Goal: Transaction & Acquisition: Book appointment/travel/reservation

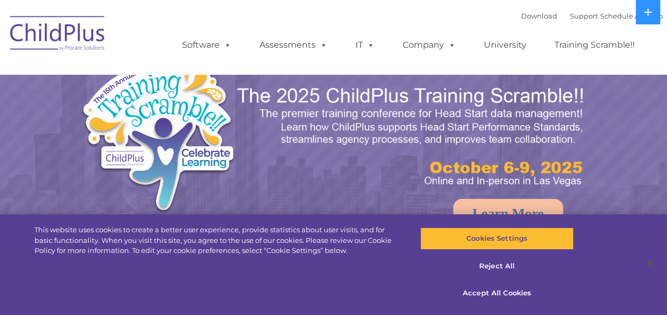
select select "MEDIUM"
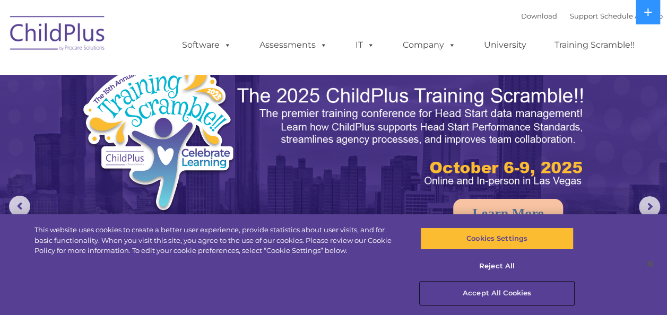
click at [510, 291] on button "Accept All Cookies" at bounding box center [496, 293] width 153 height 22
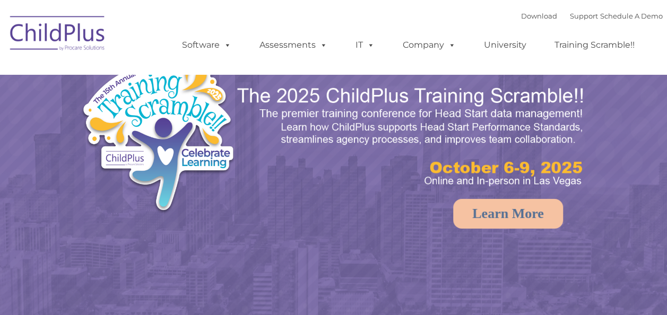
select select "MEDIUM"
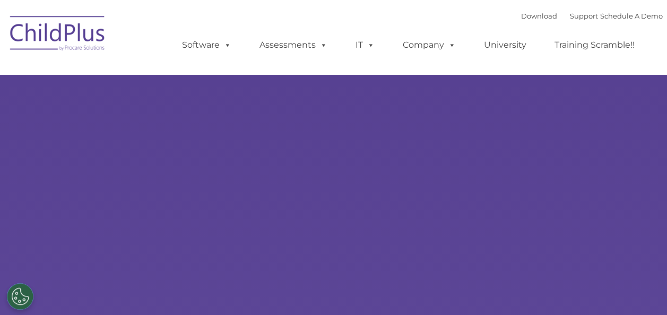
type input ""
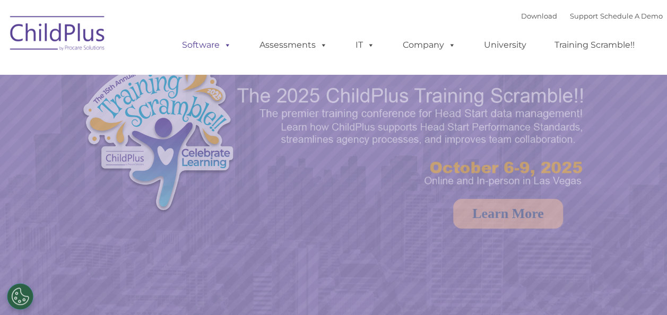
select select "MEDIUM"
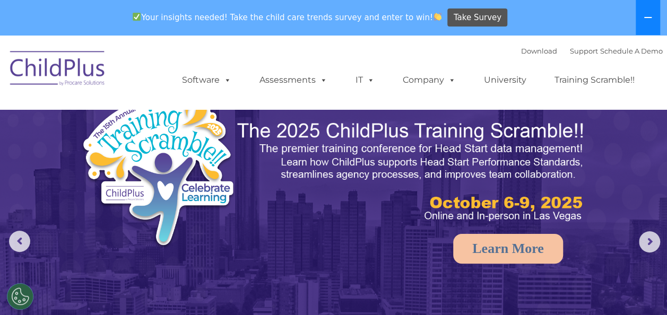
click at [650, 13] on button at bounding box center [647, 17] width 24 height 35
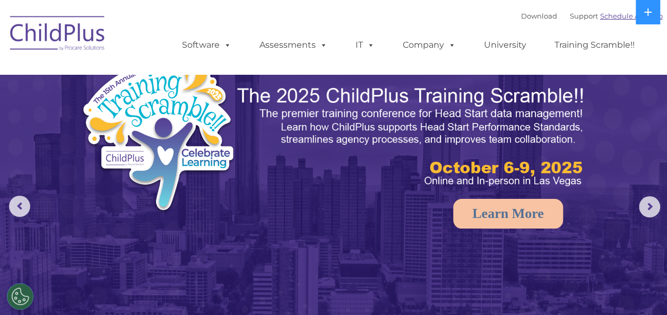
click at [615, 19] on link "Schedule A Demo" at bounding box center [631, 16] width 63 height 8
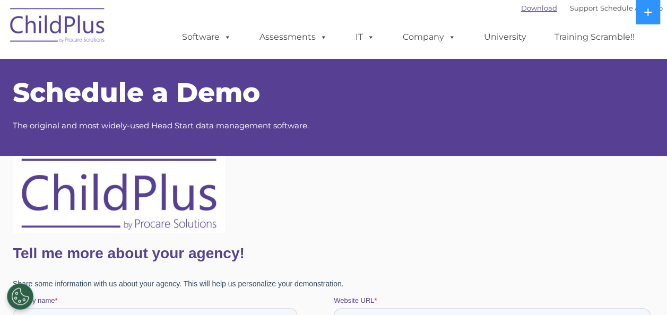
click at [530, 11] on link "Download" at bounding box center [539, 8] width 36 height 8
